Goal: Task Accomplishment & Management: Use online tool/utility

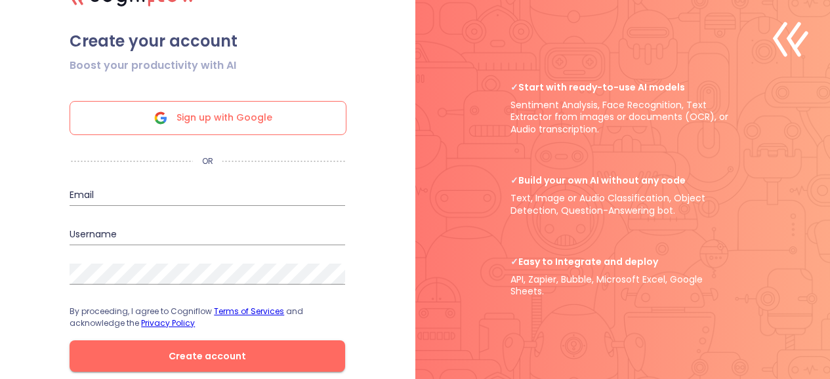
click at [251, 115] on span "Sign up with Google" at bounding box center [224, 118] width 96 height 33
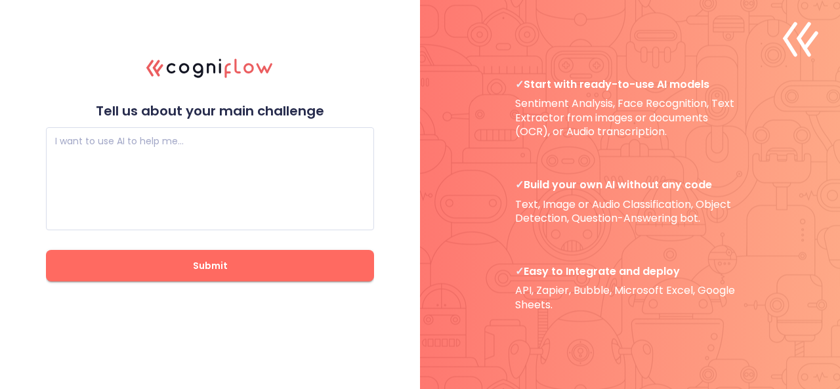
click at [395, 236] on div ".cls-1{fill:#141624;}.cls-2{fill:#eb5e60;}.cls-3{fill:none;stroke:#eb5e60;strok…" at bounding box center [420, 194] width 840 height 389
click at [205, 138] on div "I want to use AI to help me…" at bounding box center [210, 178] width 328 height 103
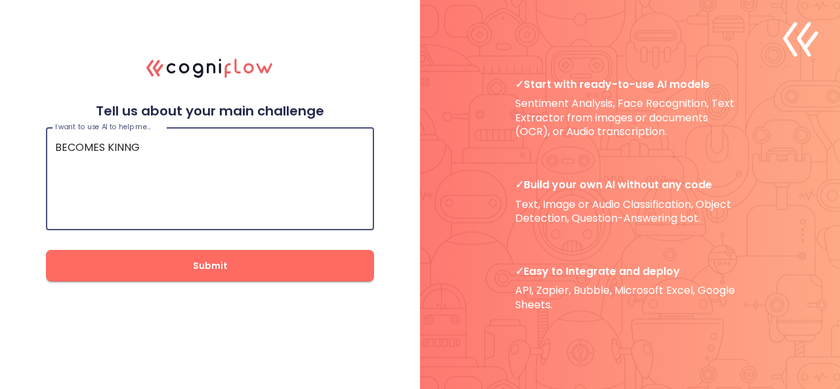
type textarea "BECOMES KINNG"
click at [212, 276] on button "Submit" at bounding box center [210, 265] width 328 height 31
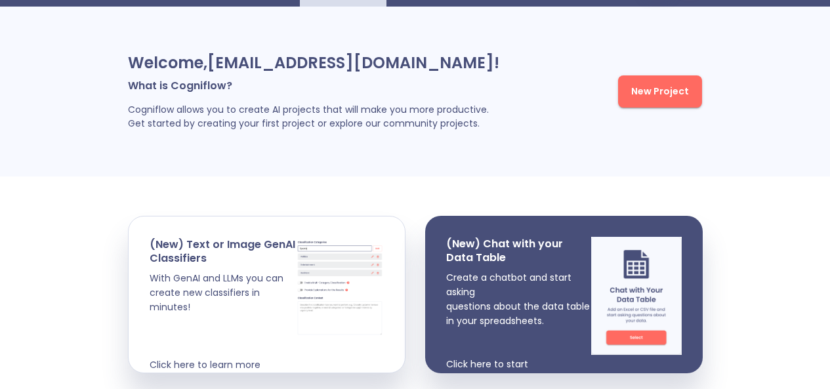
scroll to position [47, 0]
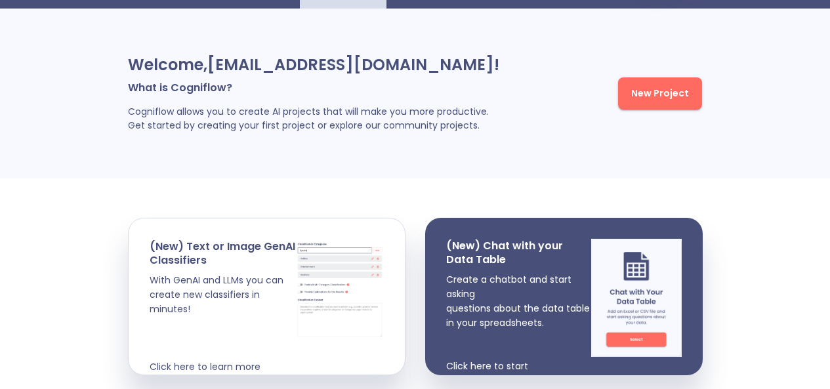
click at [652, 110] on button "New Project" at bounding box center [660, 93] width 84 height 32
click at [652, 120] on html ".cls-1{fill:#141624;}.cls-2{fill:#eb5e60;}.cls-3{fill:none;stroke:#eb5e60;strok…" at bounding box center [415, 372] width 830 height 838
